Goal: Task Accomplishment & Management: Manage account settings

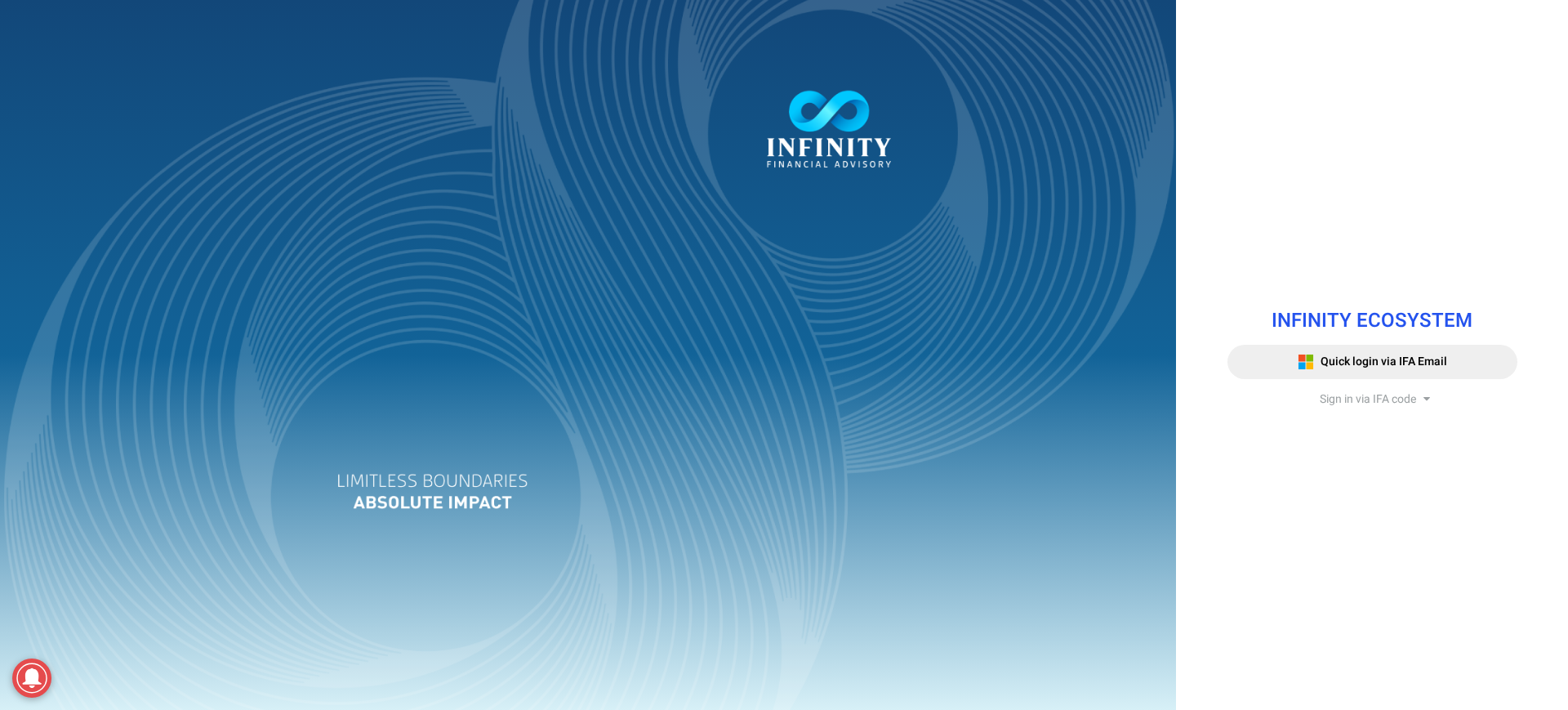
click at [1339, 402] on span "Sign in via IFA code" at bounding box center [1368, 399] width 96 height 17
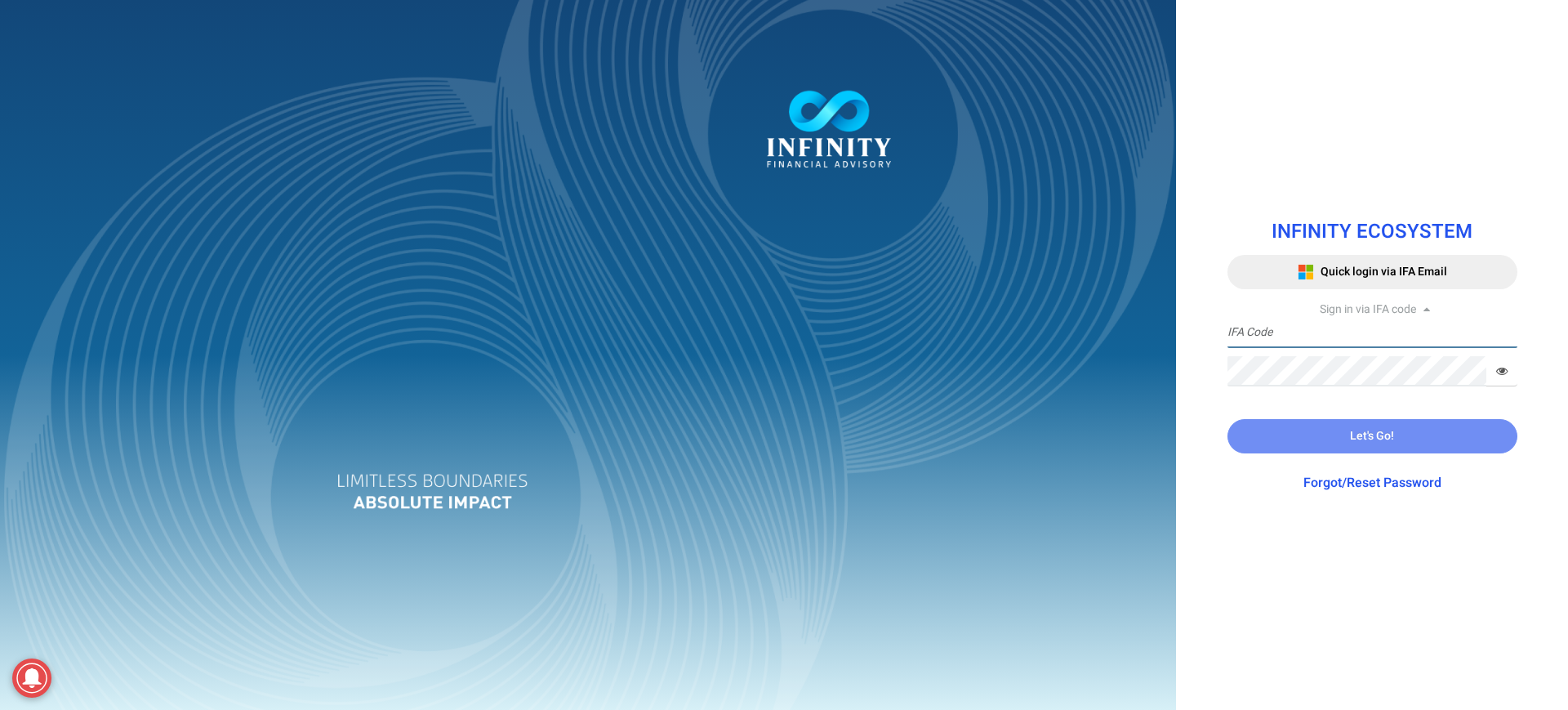
click at [1324, 339] on input "text" at bounding box center [1373, 332] width 290 height 30
type input "TRACE3"
click at [1286, 425] on button "Let's Go!" at bounding box center [1373, 436] width 290 height 34
